Goal: Information Seeking & Learning: Learn about a topic

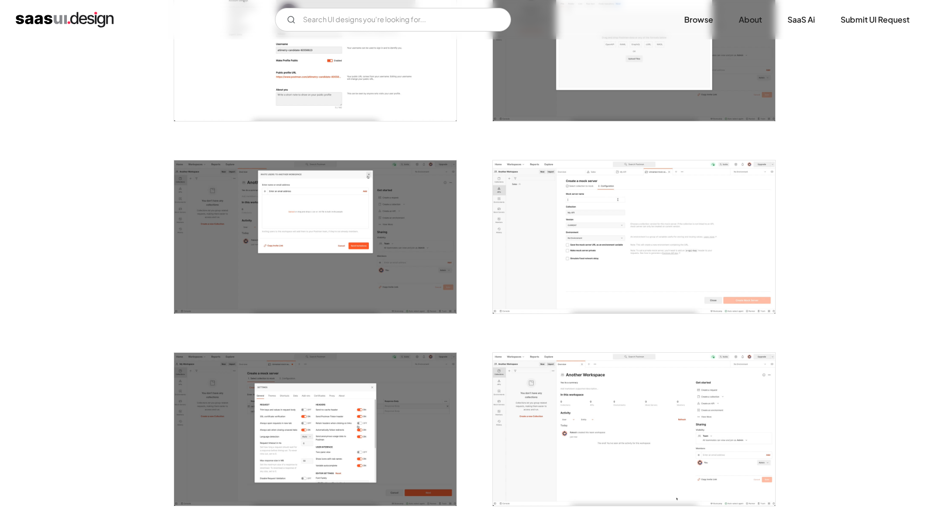
scroll to position [1230, 0]
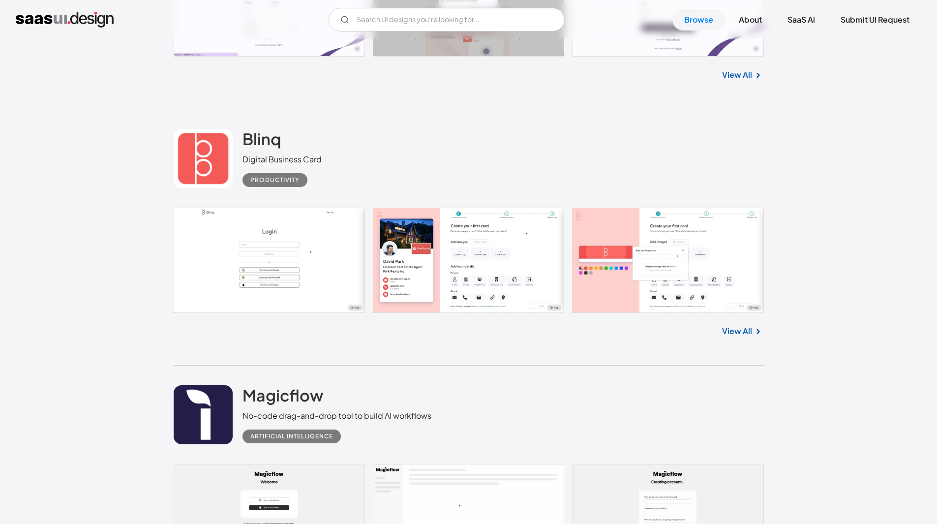
scroll to position [5558, 0]
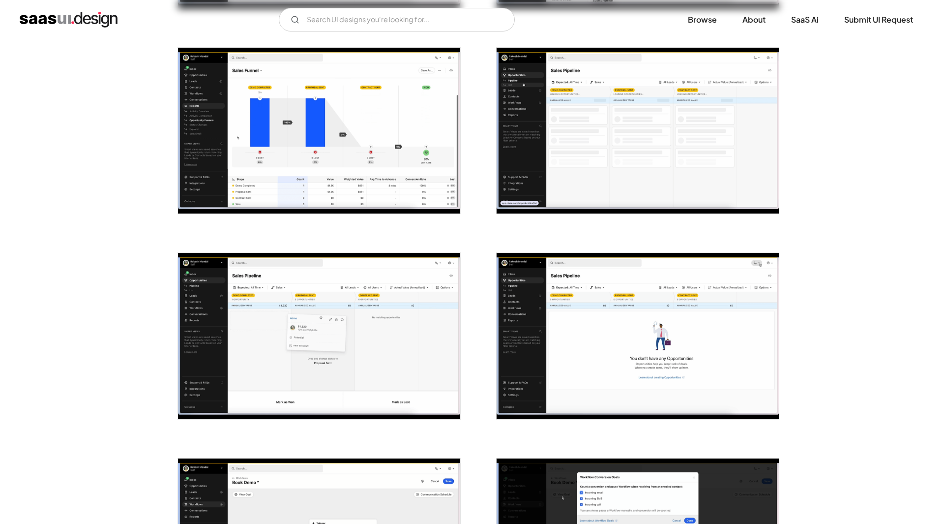
scroll to position [1918, 0]
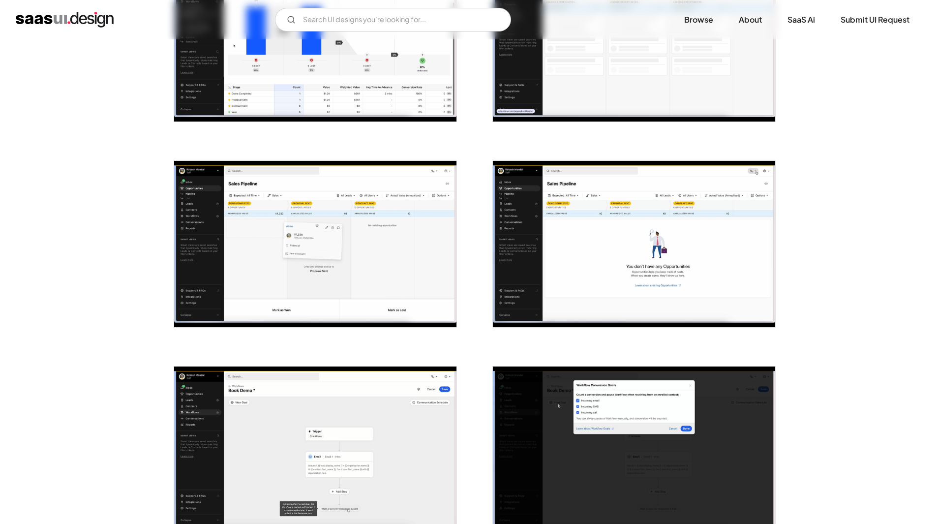
click at [348, 96] on img "open lightbox" at bounding box center [315, 39] width 282 height 166
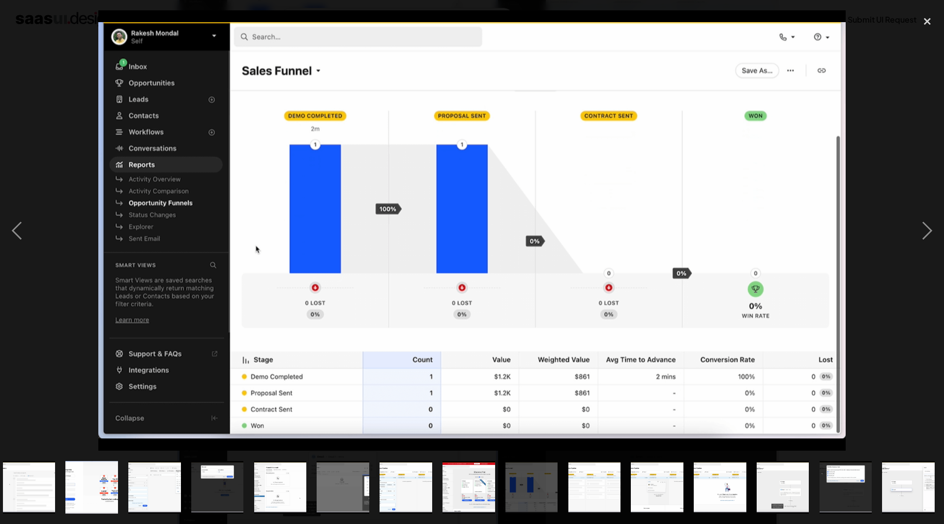
scroll to position [0, 512]
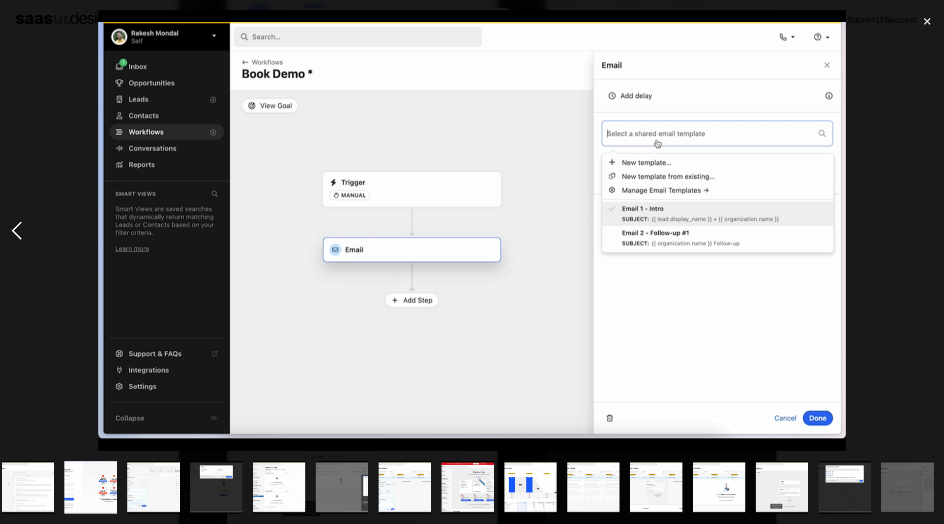
click at [0, 33] on div "previous image" at bounding box center [16, 230] width 33 height 440
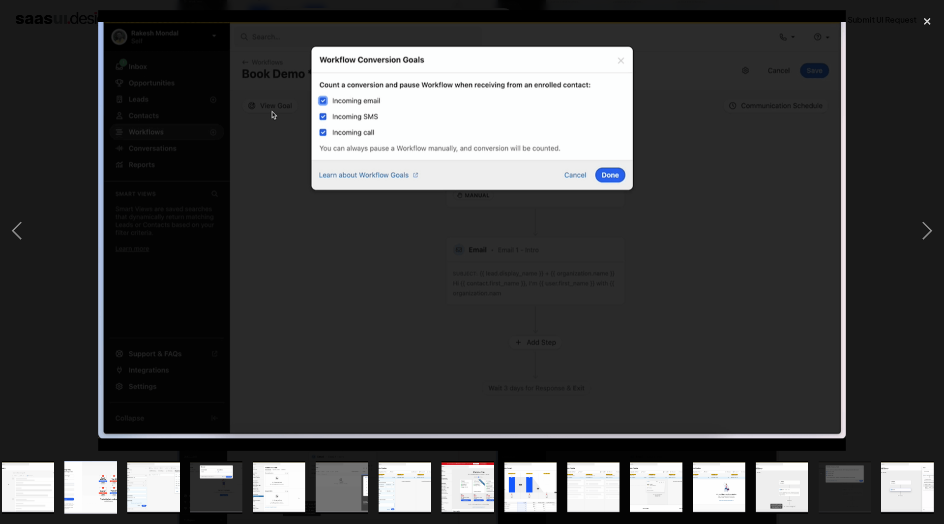
click at [43, 94] on div at bounding box center [472, 230] width 944 height 440
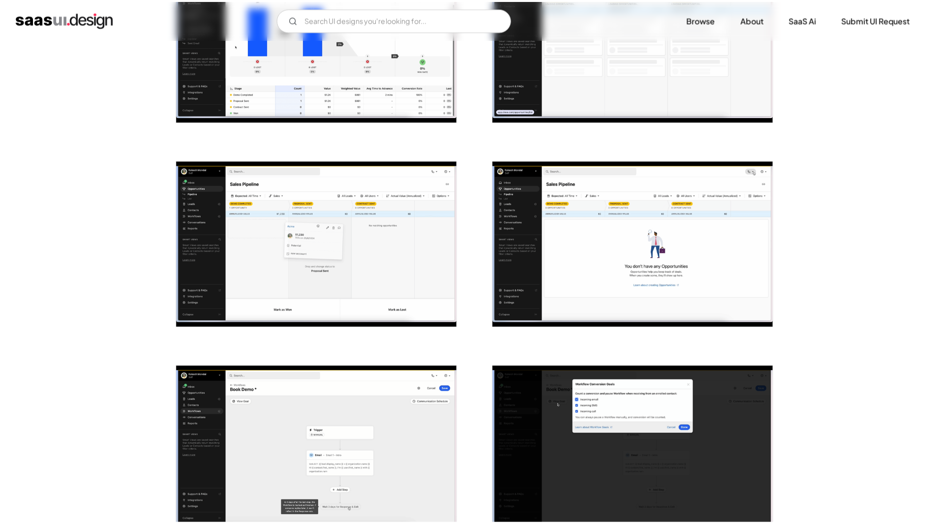
scroll to position [0, 0]
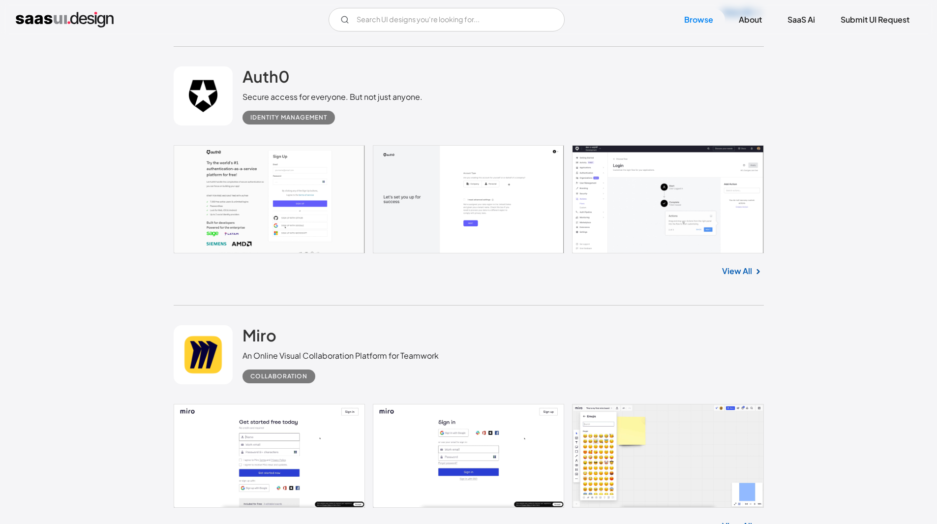
scroll to position [8905, 0]
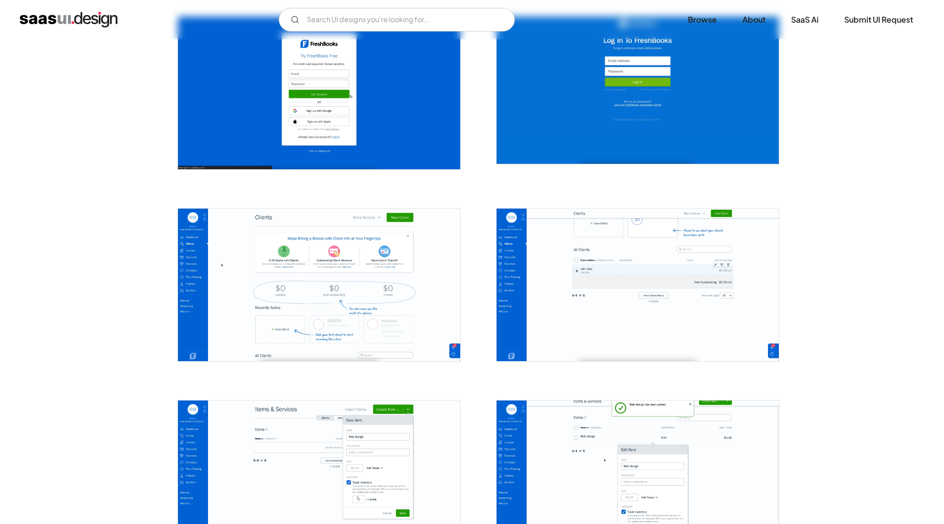
scroll to position [215, 0]
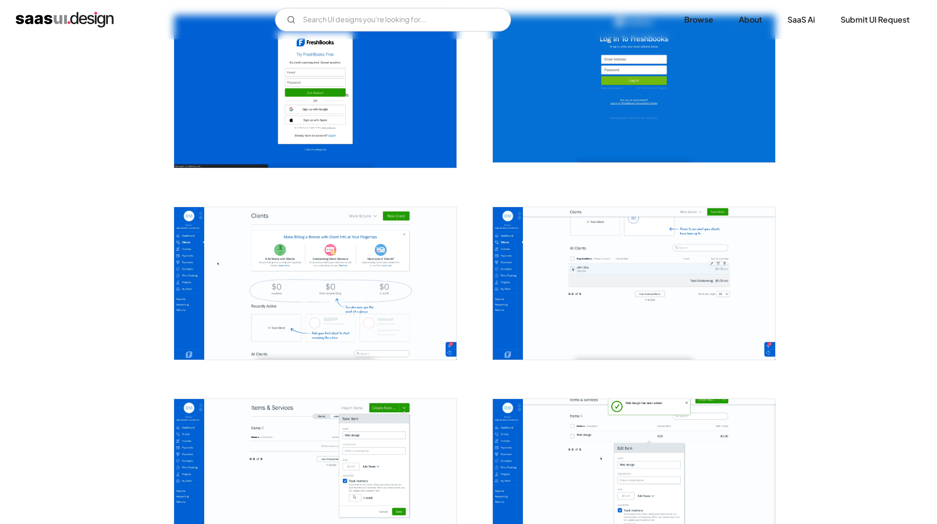
click at [364, 275] on img "open lightbox" at bounding box center [315, 283] width 282 height 152
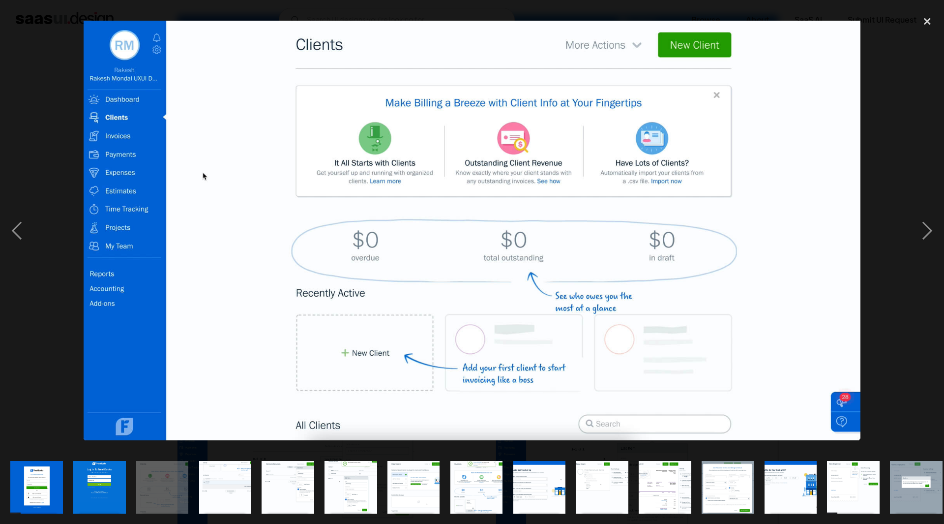
click at [80, 313] on div at bounding box center [472, 230] width 944 height 440
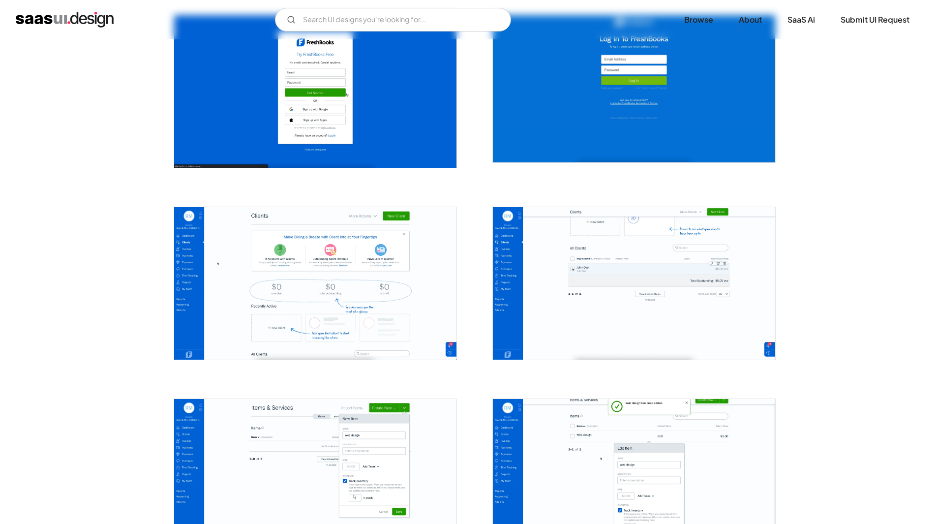
click at [310, 226] on img "open lightbox" at bounding box center [315, 283] width 282 height 152
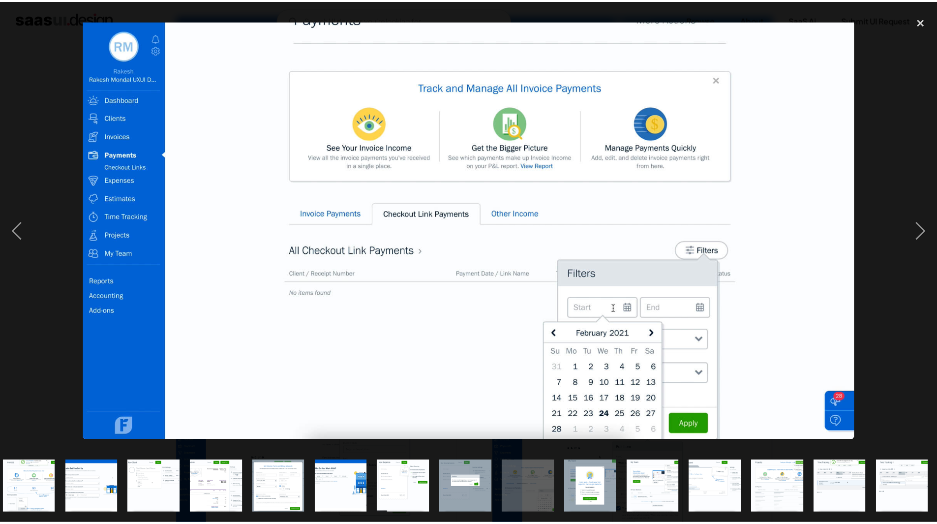
scroll to position [0, 449]
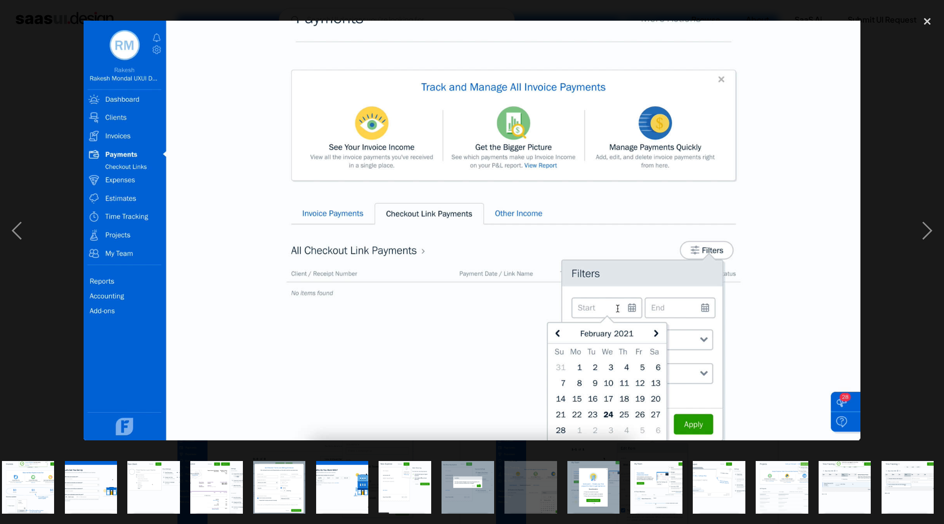
click at [310, 226] on div at bounding box center [472, 230] width 944 height 440
click at [310, 226] on img at bounding box center [472, 231] width 777 height 420
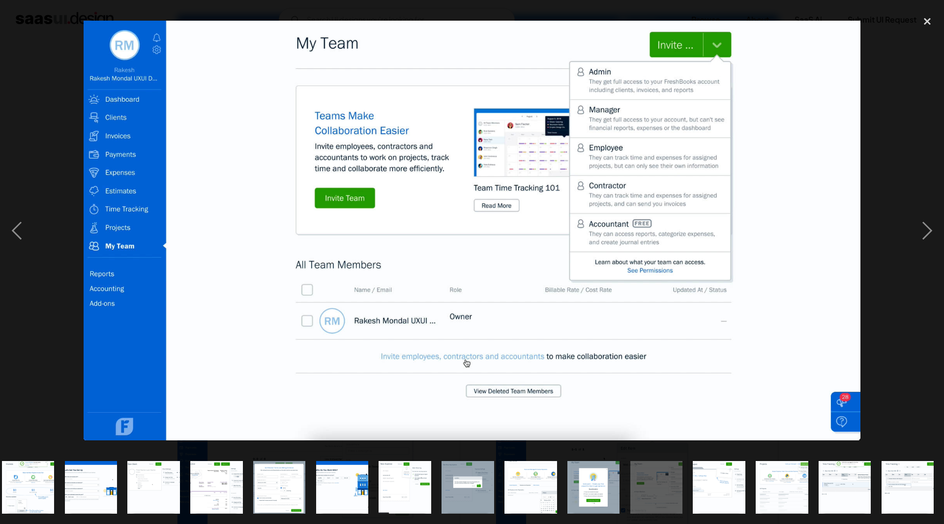
click at [58, 87] on div at bounding box center [472, 230] width 944 height 440
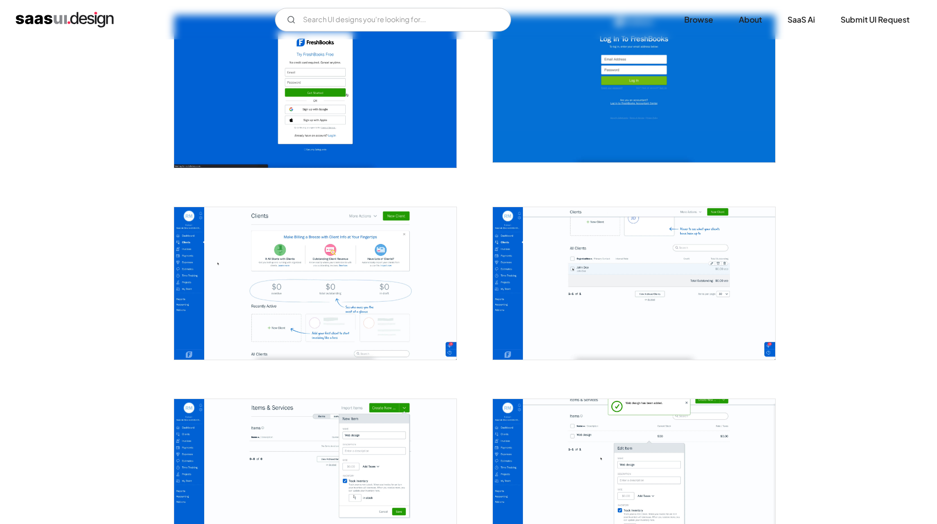
scroll to position [0, 0]
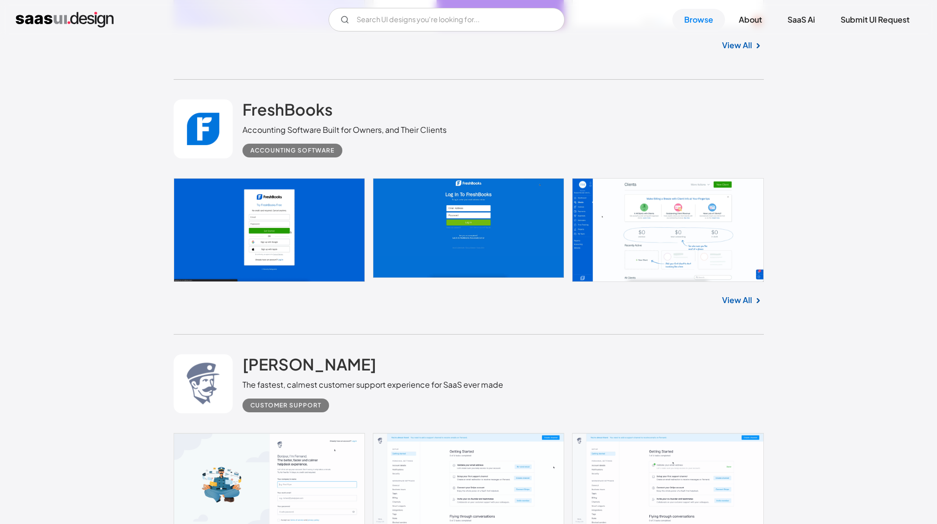
scroll to position [11581, 0]
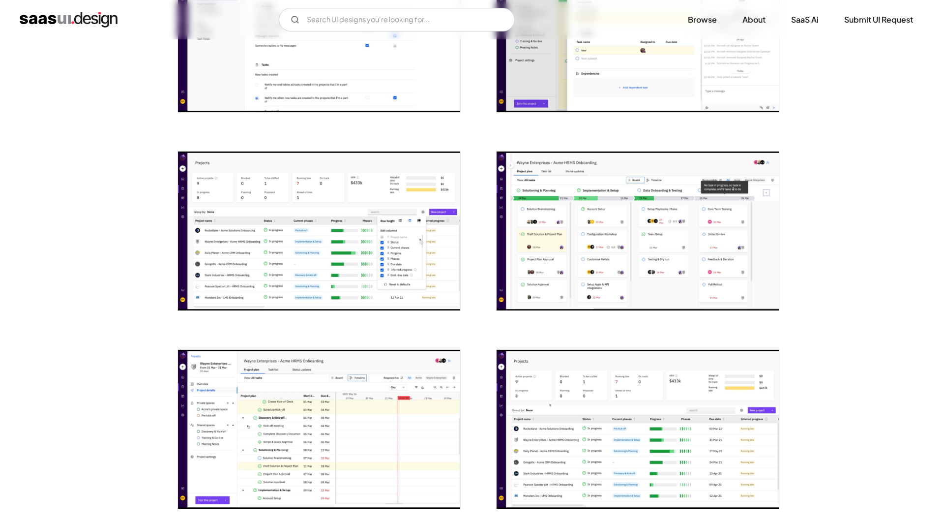
scroll to position [935, 0]
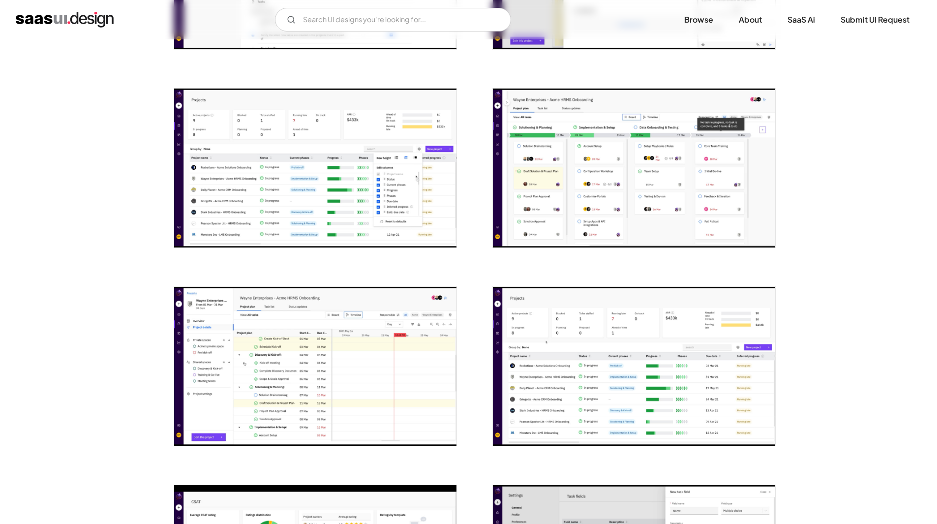
click at [300, 209] on img "open lightbox" at bounding box center [315, 168] width 282 height 159
